Goal: Browse casually

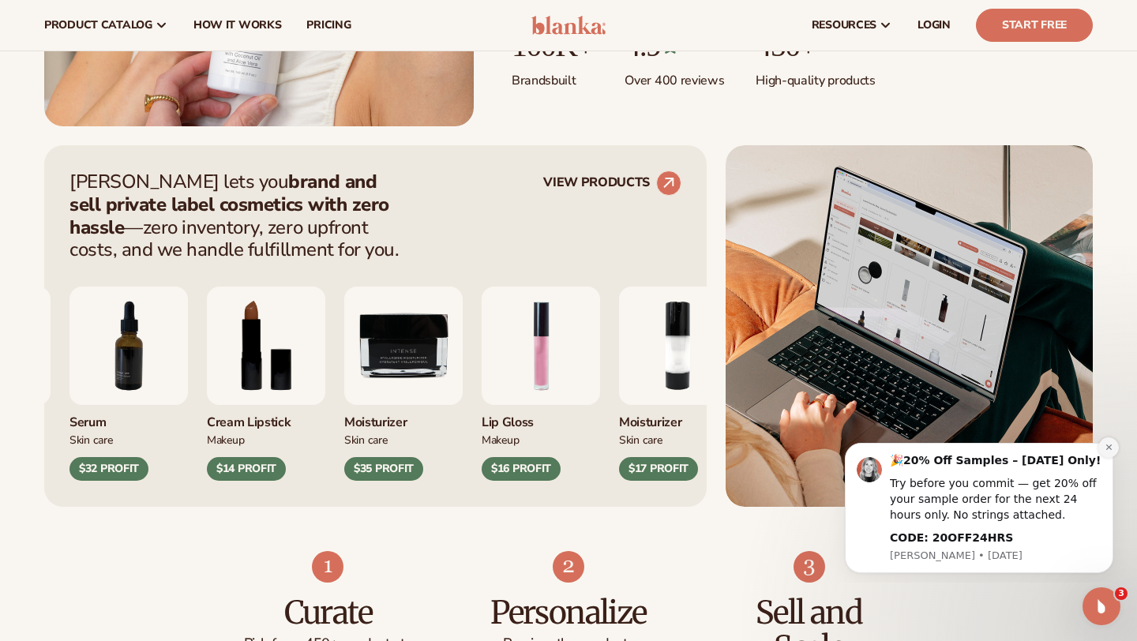
click at [1108, 448] on icon "Dismiss notification" at bounding box center [1108, 447] width 6 height 6
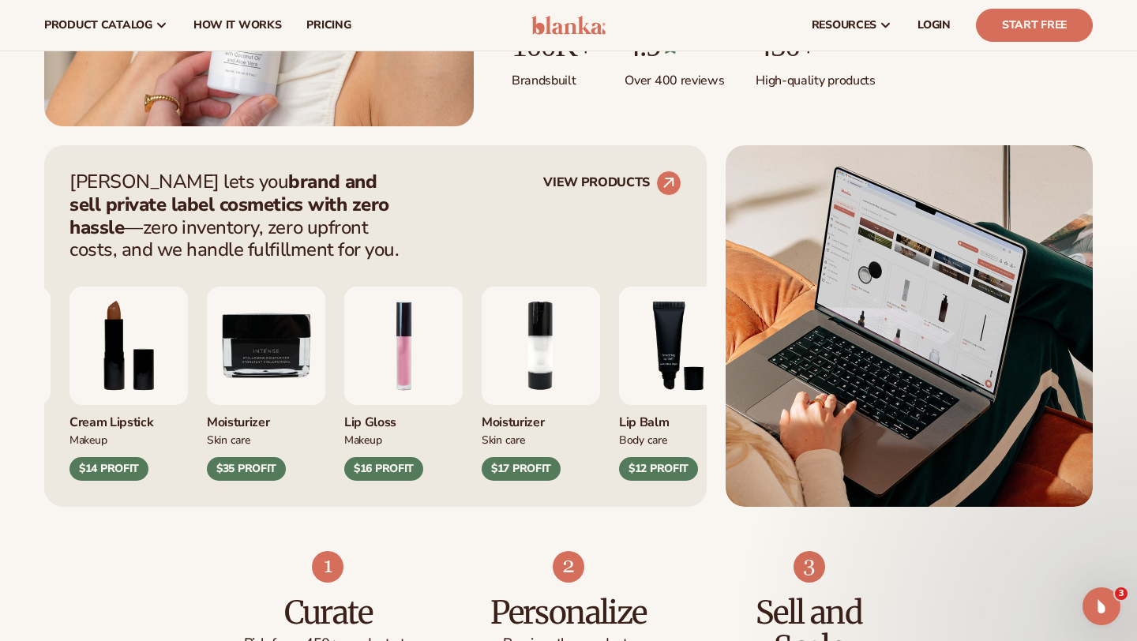
click at [583, 24] on img at bounding box center [568, 25] width 75 height 19
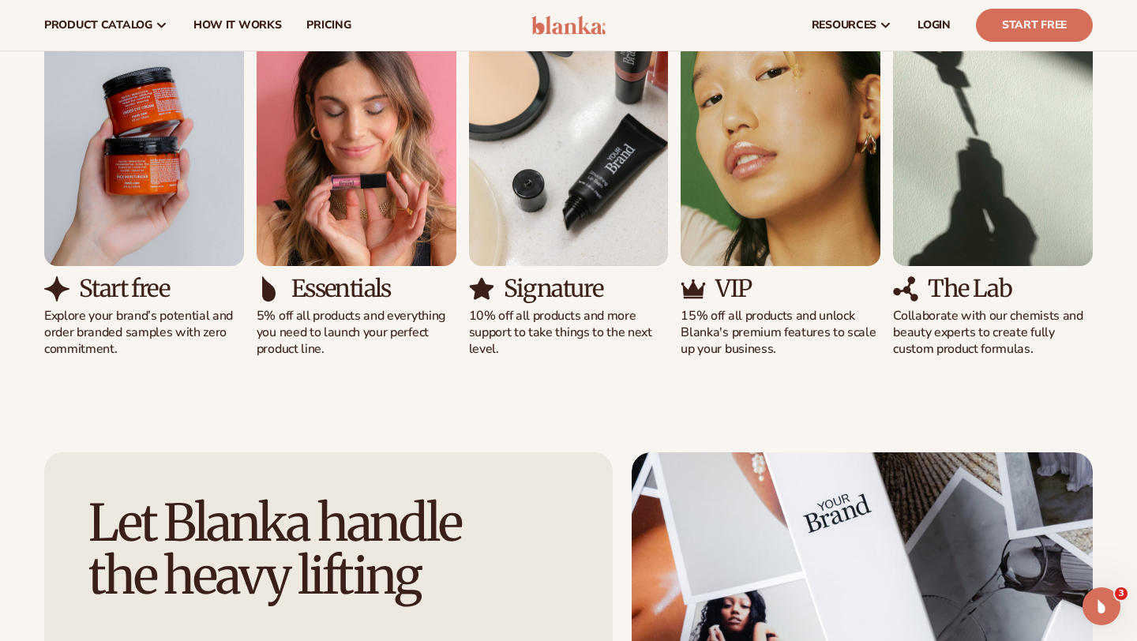
scroll to position [1539, 0]
